Goal: Task Accomplishment & Management: Manage account settings

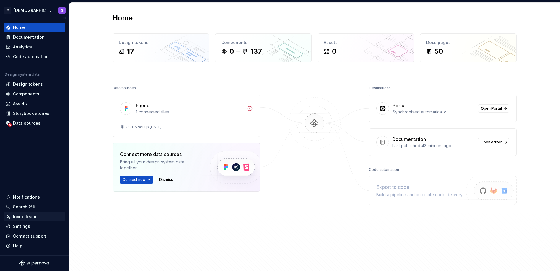
click at [29, 217] on div "Invite team" at bounding box center [24, 217] width 23 height 6
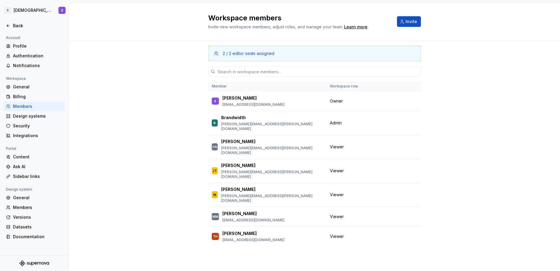
click at [246, 54] on div "2 / 2 editor seats assigned" at bounding box center [249, 54] width 52 height 6
click at [391, 214] on span "Change role" at bounding box center [389, 216] width 22 height 5
click at [416, 212] on button "button" at bounding box center [413, 216] width 8 height 8
click at [413, 101] on button "button" at bounding box center [413, 101] width 8 height 8
click at [364, 113] on div "Transfer ownership" at bounding box center [372, 113] width 41 height 6
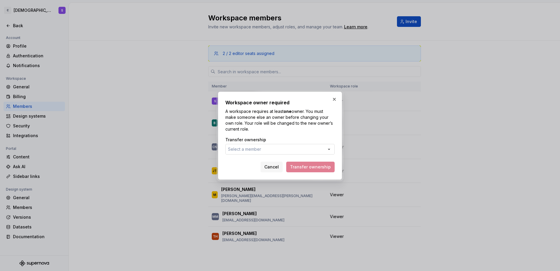
click at [330, 150] on icon "button" at bounding box center [329, 149] width 6 height 6
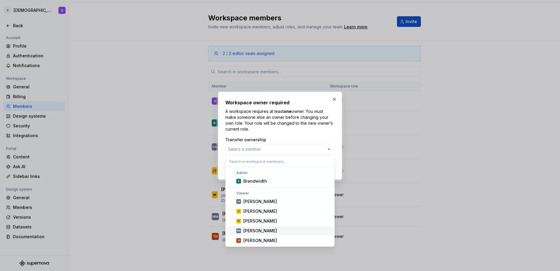
click at [263, 231] on div "[PERSON_NAME]" at bounding box center [261, 231] width 34 height 6
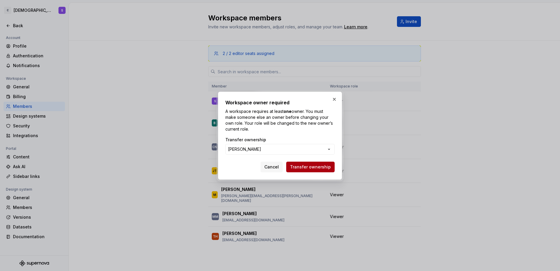
click at [322, 168] on span "Transfer ownership" at bounding box center [310, 167] width 41 height 6
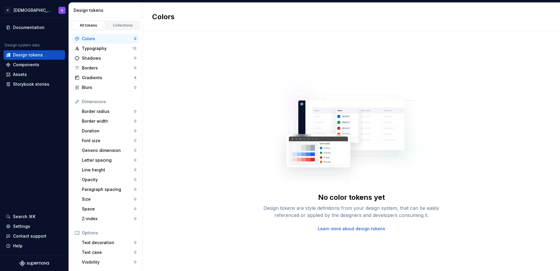
click at [186, 79] on div "No color tokens yet Design tokens are style definitions from your design system…" at bounding box center [352, 151] width 418 height 240
click at [239, 107] on div "No color tokens yet Design tokens are style definitions from your design system…" at bounding box center [352, 151] width 418 height 240
